Goal: Task Accomplishment & Management: Use online tool/utility

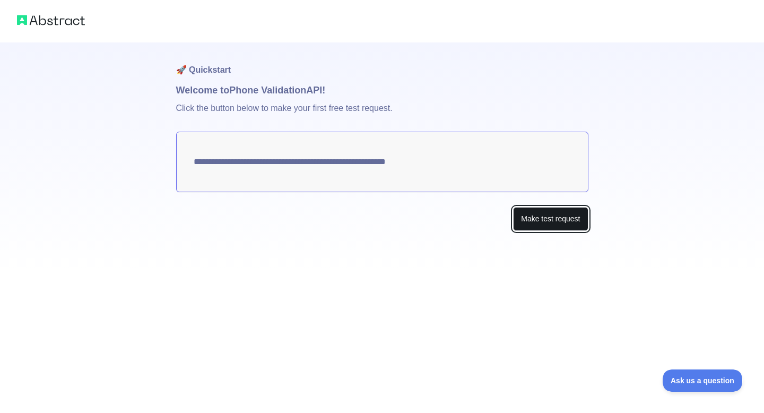
click at [545, 223] on button "Make test request" at bounding box center [550, 219] width 75 height 24
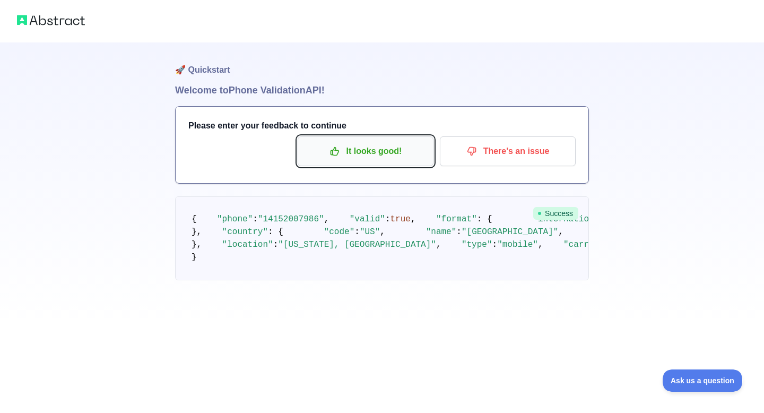
click at [365, 155] on p "It looks good!" at bounding box center [365, 151] width 120 height 18
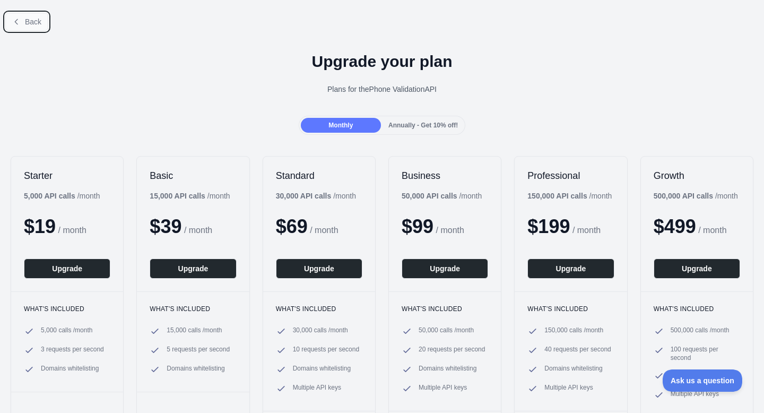
click at [40, 21] on span "Back" at bounding box center [33, 22] width 16 height 8
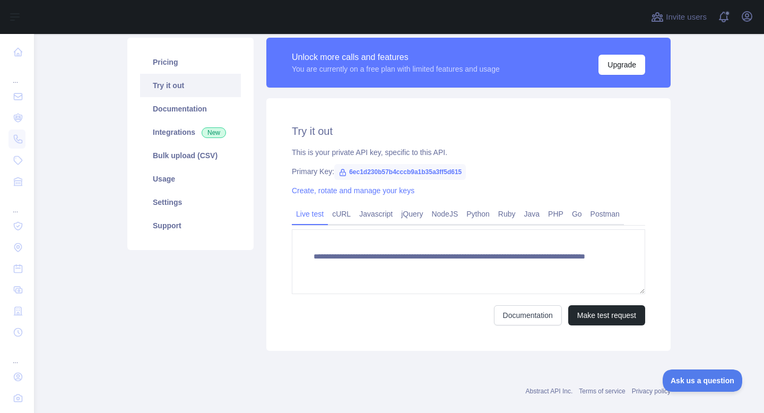
scroll to position [91, 0]
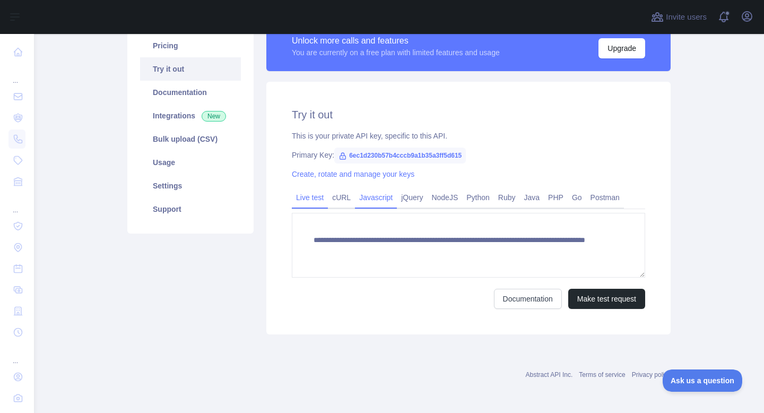
click at [374, 196] on link "Javascript" at bounding box center [376, 197] width 42 height 17
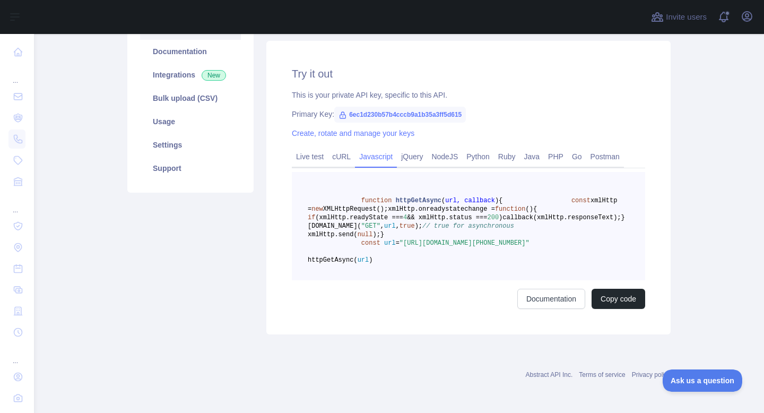
scroll to position [159, 0]
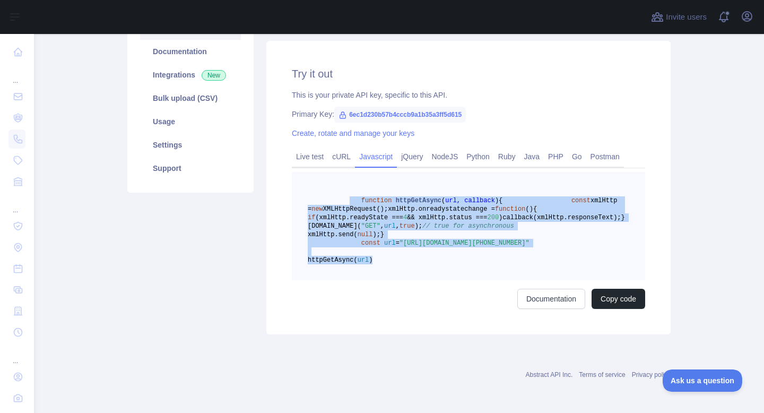
drag, startPoint x: 348, startPoint y: 172, endPoint x: 454, endPoint y: 282, distance: 153.0
click at [454, 280] on pre "function httpGetAsync ( url, callback ) { const xmlHttp = new XMLHttpRequest();…" at bounding box center [468, 226] width 353 height 108
click at [521, 278] on pre "function httpGetAsync ( url, callback ) { const xmlHttp = new XMLHttpRequest();…" at bounding box center [468, 226] width 353 height 108
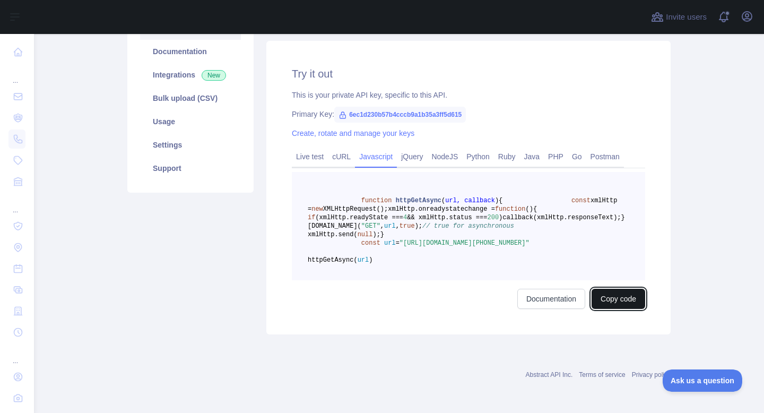
click at [619, 309] on button "Copy code" at bounding box center [618, 299] width 54 height 20
